Goal: Find specific page/section: Find specific page/section

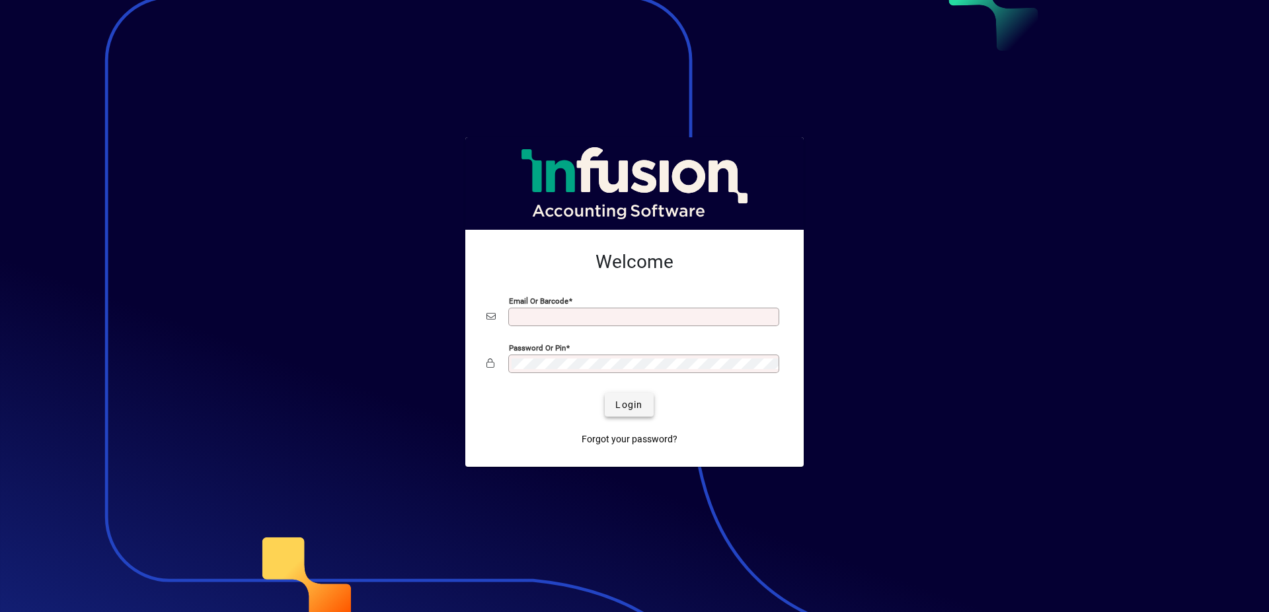
type input "**********"
click at [631, 406] on span "Login" at bounding box center [628, 405] width 27 height 14
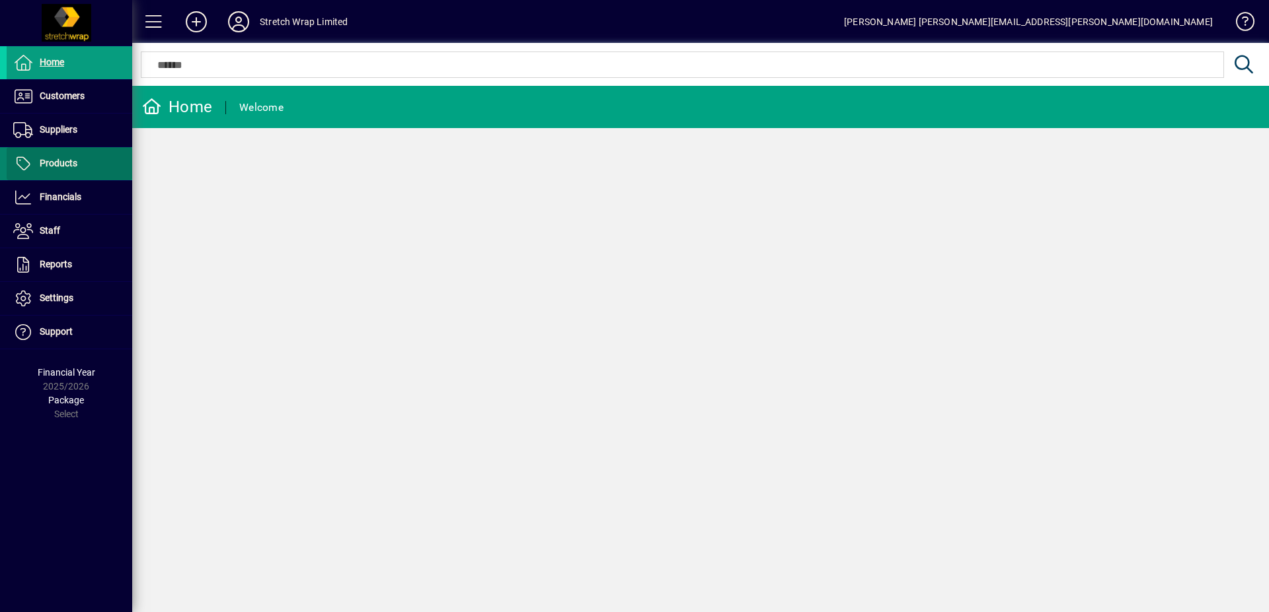
click at [46, 162] on span "Products" at bounding box center [59, 163] width 38 height 11
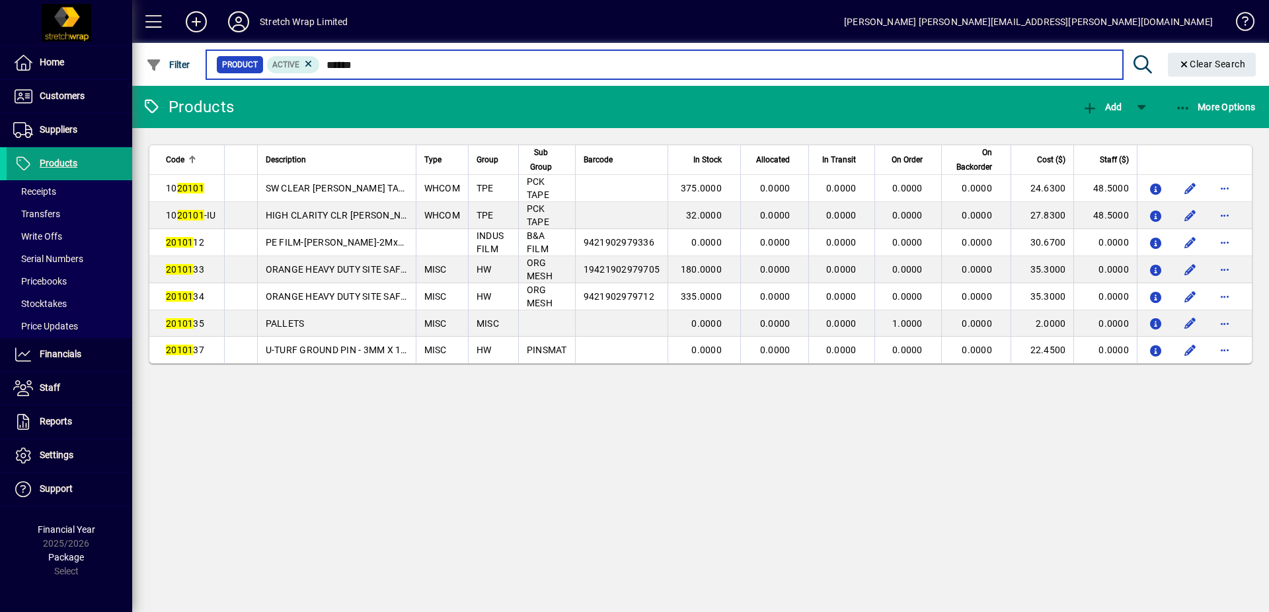
type input "*******"
